Goal: Task Accomplishment & Management: Complete application form

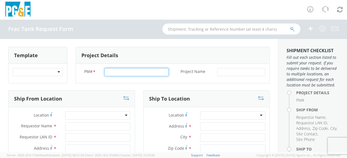
click at [119, 71] on input "PM# *" at bounding box center [136, 72] width 64 height 8
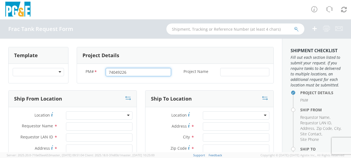
type input "74049226"
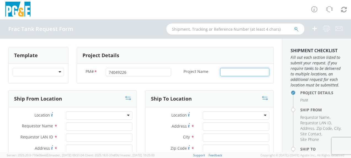
click at [241, 72] on input "Project Name *" at bounding box center [244, 72] width 49 height 8
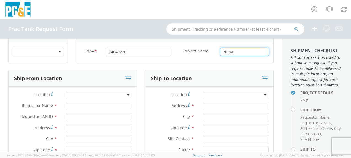
scroll to position [55, 0]
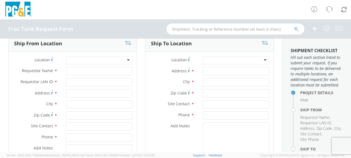
type input "Napa"
click at [86, 67] on input "Requestor Name *" at bounding box center [99, 71] width 66 height 8
type input "[PERSON_NAME]"
click at [77, 81] on input "Requestor LAN ID *" at bounding box center [99, 82] width 66 height 8
type input "tahj"
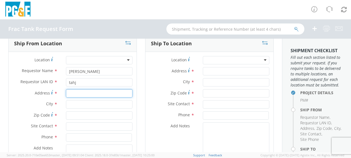
click at [74, 94] on input "Address *" at bounding box center [99, 93] width 66 height 8
type input "[STREET_ADDRESS][PERSON_NAME]"
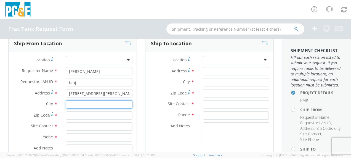
click at [71, 104] on input "text" at bounding box center [99, 104] width 66 height 8
type input "Gustine"
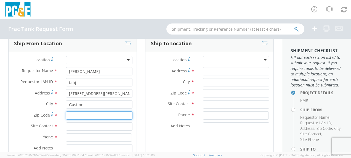
click at [73, 113] on input "Zip Code *" at bounding box center [99, 115] width 66 height 8
type input "95332"
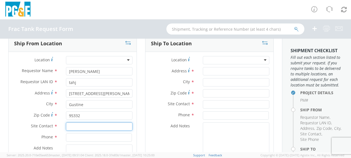
click at [71, 126] on input "text" at bounding box center [99, 126] width 66 height 8
type input "[PERSON_NAME]"
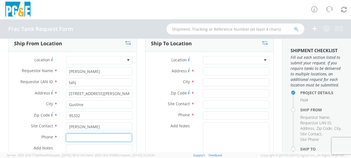
click at [72, 137] on input at bounding box center [99, 137] width 66 height 8
type input "t"
type input "[PHONE_NUMBER]"
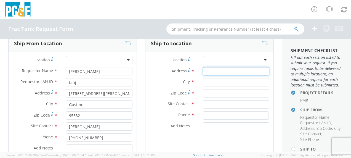
click at [208, 72] on input "Address *" at bounding box center [236, 71] width 66 height 8
type input "Soscol Ferry Rd"
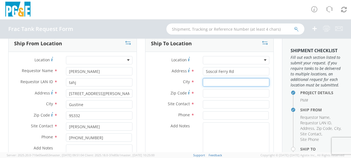
click at [207, 81] on input "text" at bounding box center [236, 82] width 66 height 8
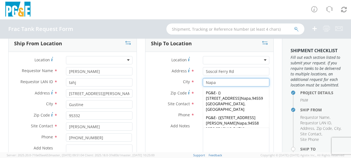
type input "Napa"
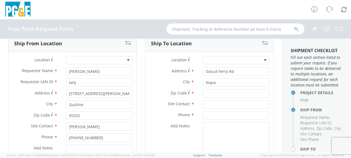
click at [191, 91] on span "*" at bounding box center [193, 93] width 4 height 6
click at [203, 91] on input "Zip Code *" at bounding box center [236, 93] width 66 height 8
type input "94559"
click at [205, 101] on input "text" at bounding box center [236, 104] width 66 height 8
type input "[PERSON_NAME]"
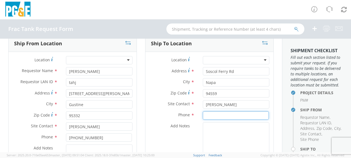
click at [208, 115] on input at bounding box center [236, 115] width 66 height 8
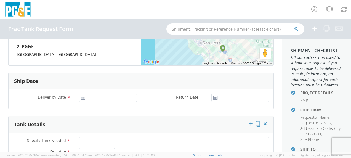
scroll to position [303, 0]
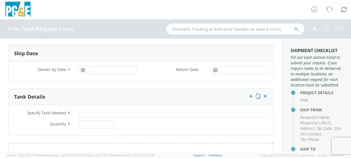
type input "[PHONE_NUMBER]"
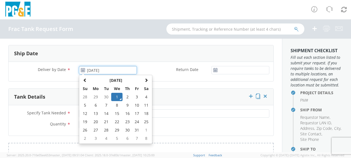
click at [101, 70] on input "[DATE]" at bounding box center [108, 70] width 58 height 8
click at [136, 95] on td "3" at bounding box center [136, 97] width 9 height 8
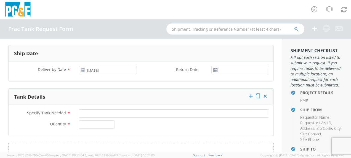
type input "[DATE]"
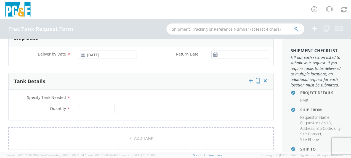
scroll to position [331, 0]
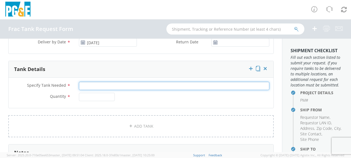
click at [95, 85] on input "Specify Tank Needed *" at bounding box center [174, 86] width 190 height 8
type input "10K Double Wall"
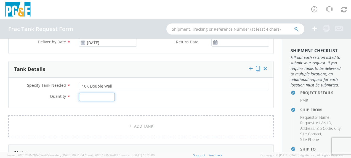
click at [91, 95] on input "Quantity *" at bounding box center [97, 97] width 36 height 8
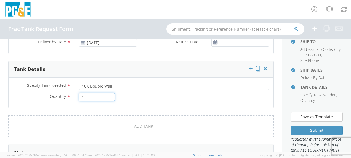
scroll to position [138, 0]
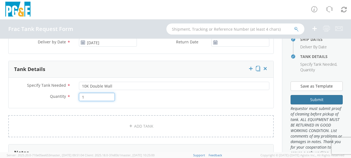
type input "1"
click at [308, 104] on button "Submit" at bounding box center [316, 99] width 52 height 9
